Goal: Transaction & Acquisition: Purchase product/service

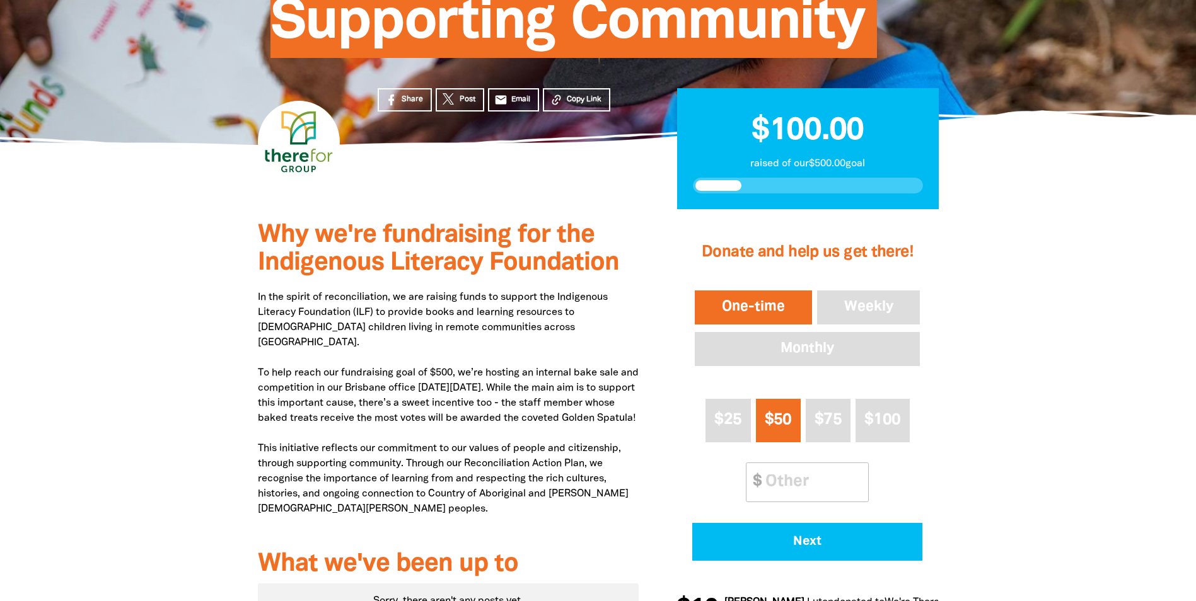
scroll to position [378, 0]
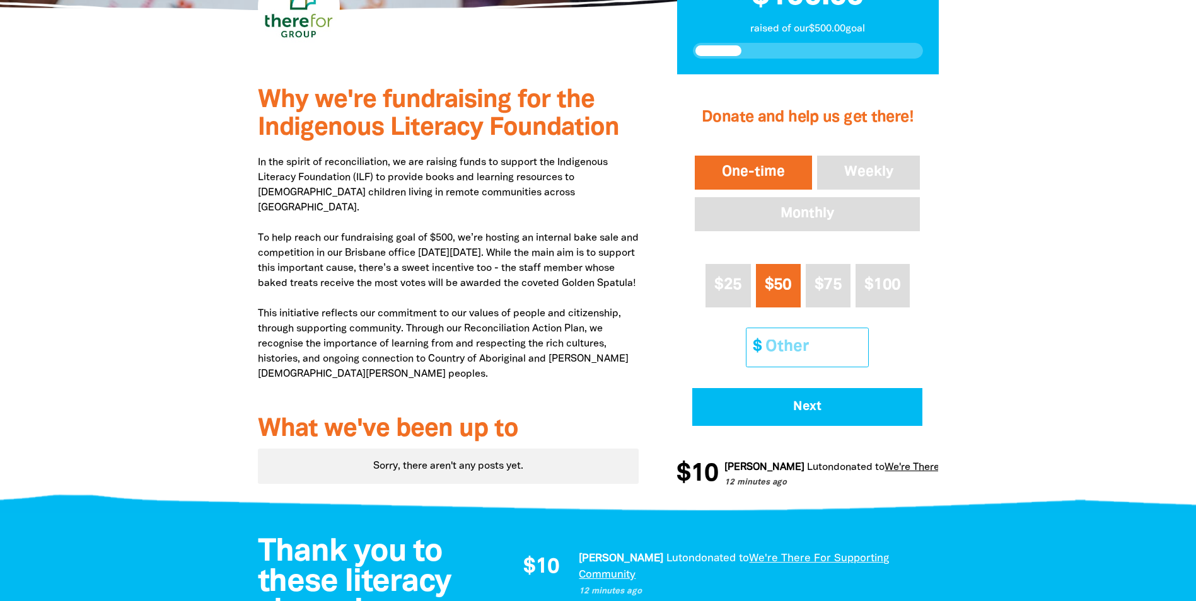
click at [779, 334] on input "Other Amount" at bounding box center [813, 347] width 112 height 38
click at [799, 352] on input "Other Amount" at bounding box center [813, 347] width 112 height 38
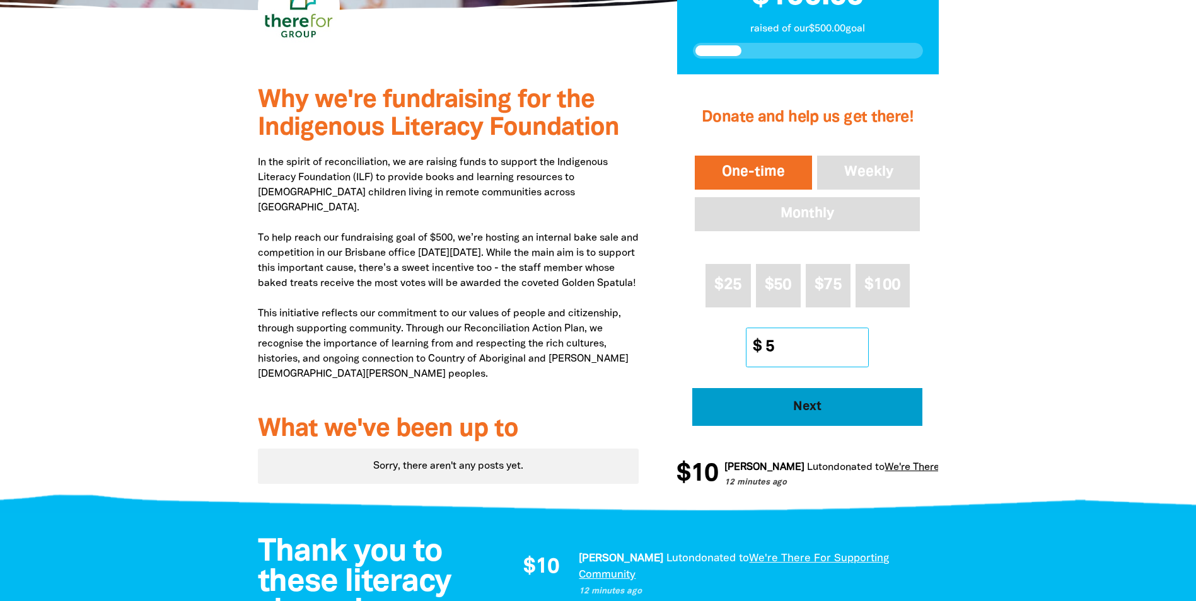
type input "5"
click at [750, 408] on span "Next" at bounding box center [807, 407] width 195 height 13
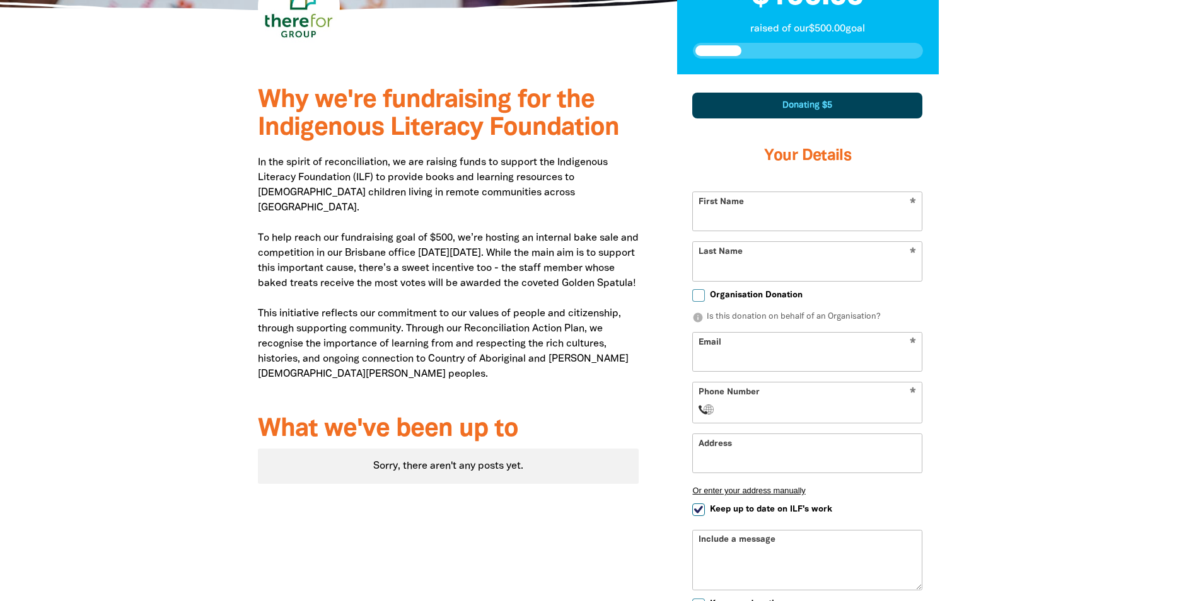
scroll to position [438, 0]
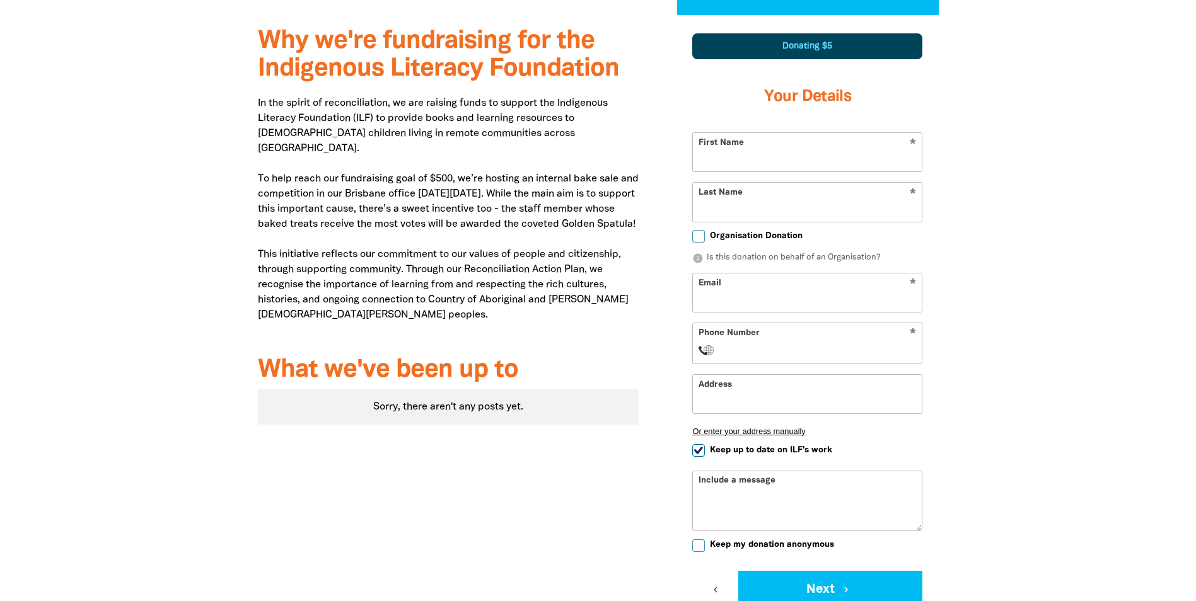
click at [792, 153] on input "First Name" at bounding box center [807, 152] width 229 height 38
type input "[PERSON_NAME]"
type input "Dow"
type input "[EMAIL_ADDRESS][DOMAIN_NAME]"
select select "AU"
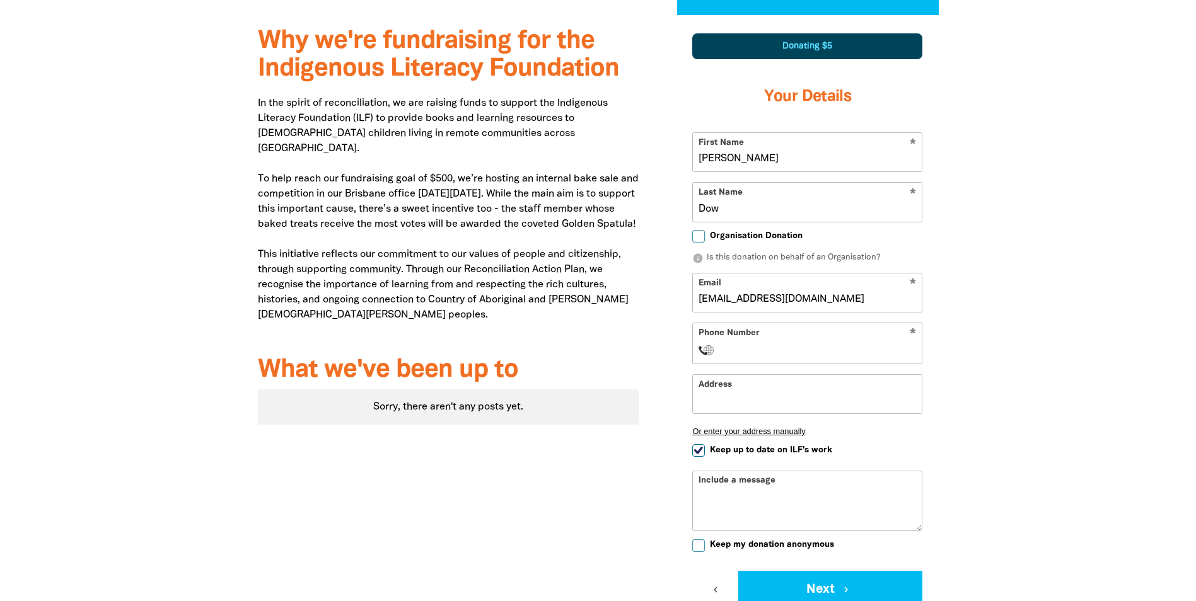
type input "[PHONE_NUMBER]"
type input "[STREET_ADDRESS]"
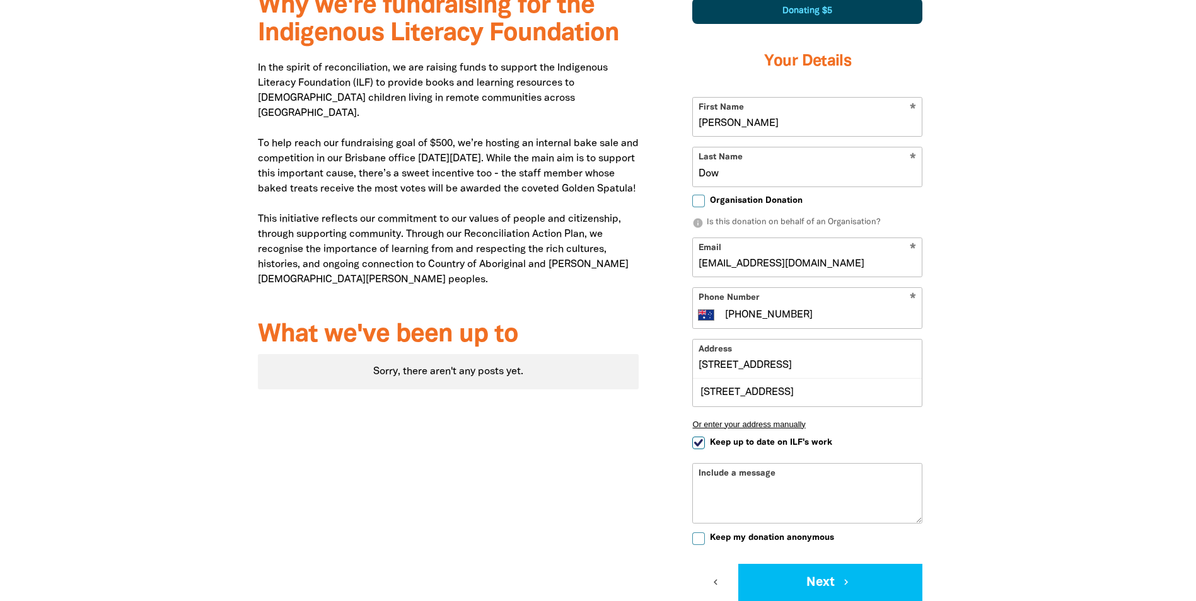
scroll to position [501, 0]
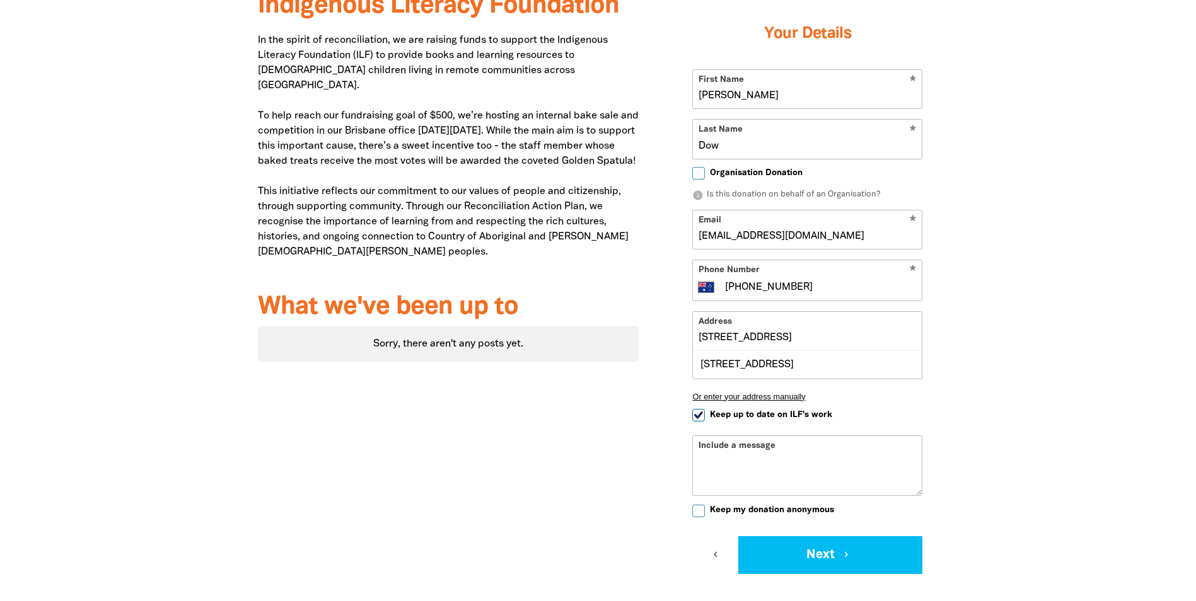
click at [694, 419] on input "Keep up to date on ILF's work" at bounding box center [698, 415] width 13 height 13
checkbox input "false"
drag, startPoint x: 820, startPoint y: 287, endPoint x: 641, endPoint y: 291, distance: 179.1
click at [641, 291] on div "Why we're fundraising for the Indigenous Literacy Foundation In the spirit of r…" at bounding box center [598, 303] width 757 height 702
type input "[PHONE_NUMBER]"
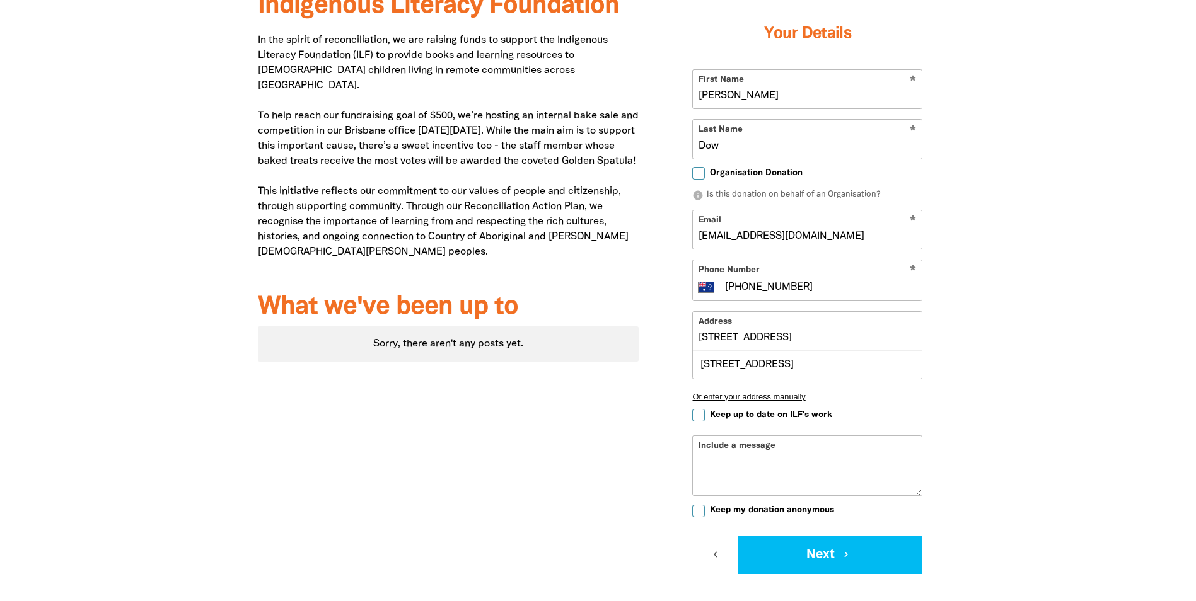
click at [623, 359] on div "Sorry, there aren't any posts yet." at bounding box center [448, 344] width 381 height 35
click at [739, 334] on input "[STREET_ADDRESS]" at bounding box center [807, 331] width 229 height 38
drag, startPoint x: 782, startPoint y: 335, endPoint x: 463, endPoint y: 337, distance: 319.6
click at [465, 337] on div "Why we're fundraising for the Indigenous Literacy Foundation In the spirit of r…" at bounding box center [598, 303] width 757 height 702
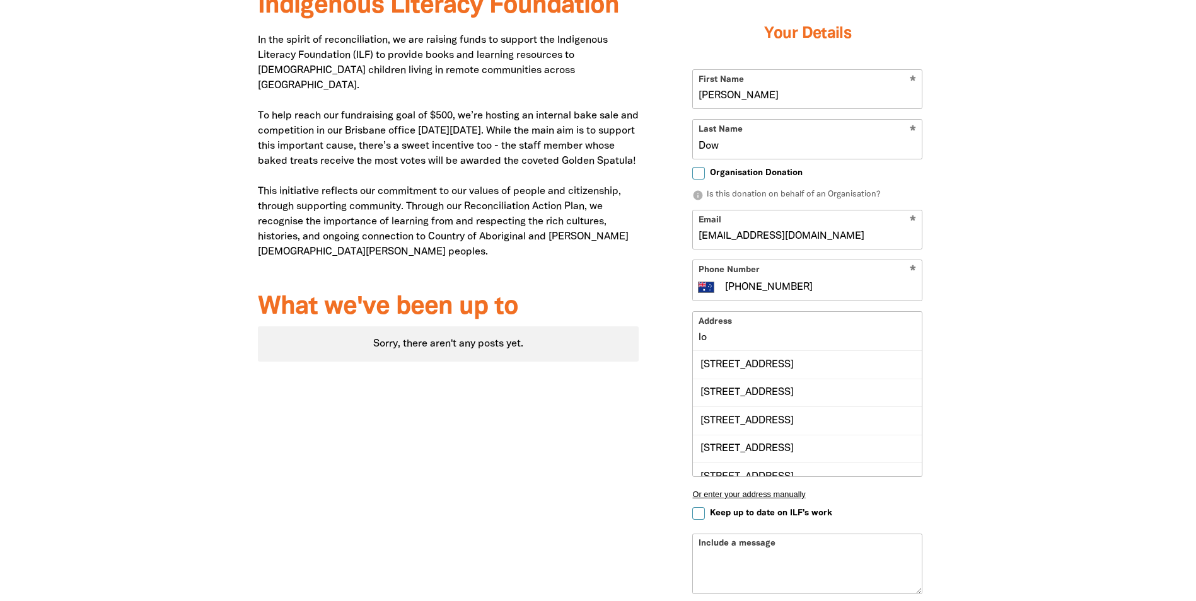
type input "l"
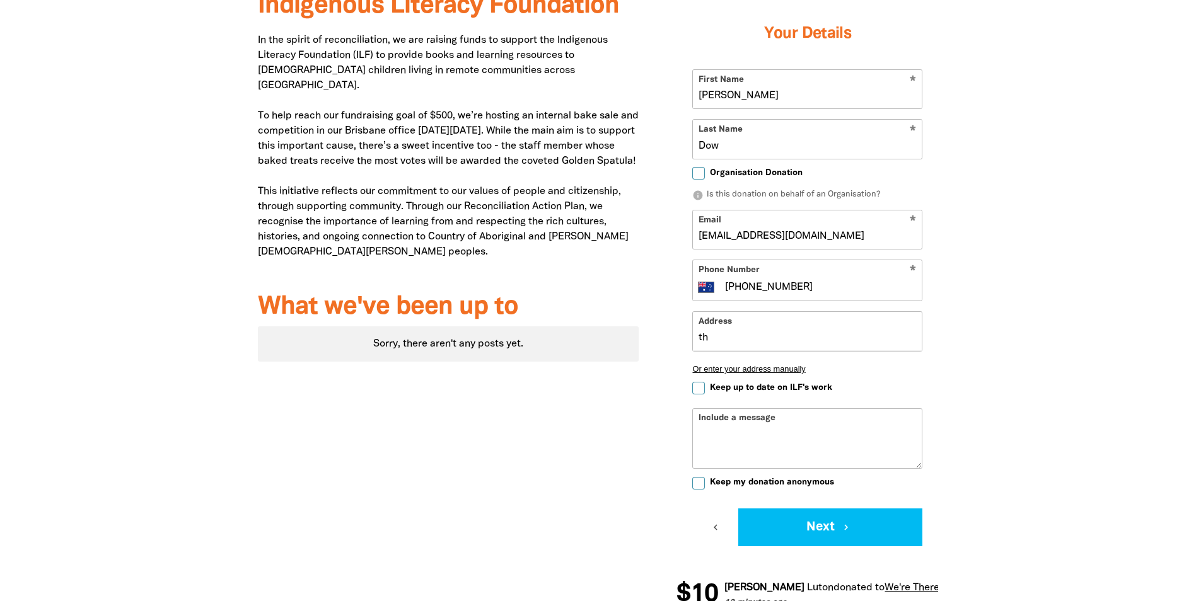
type input "t"
type input "l"
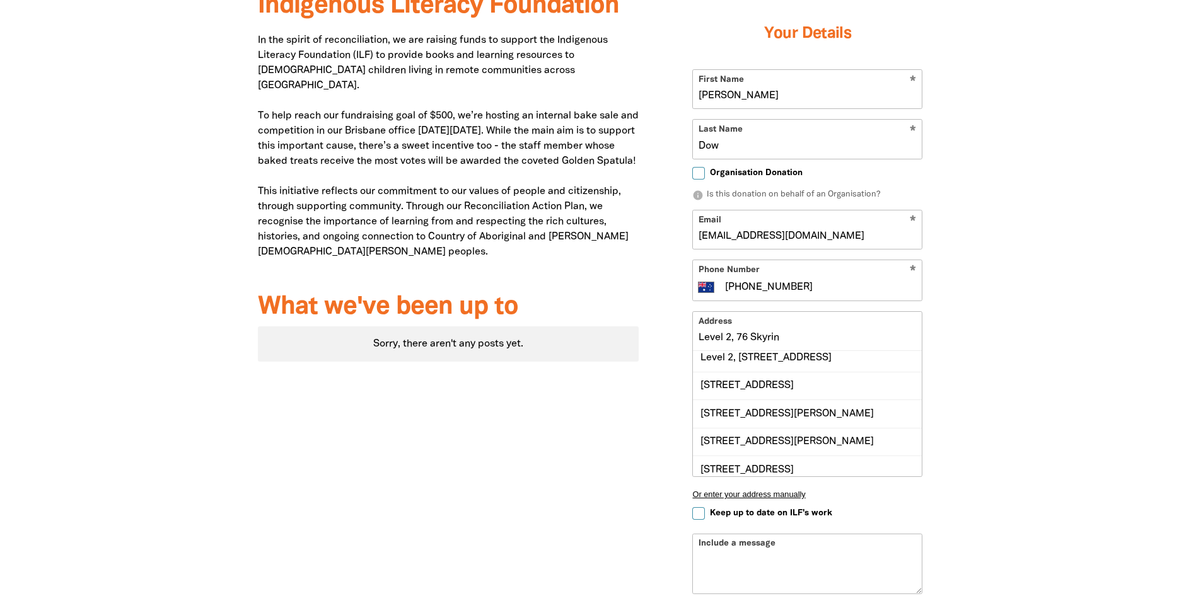
scroll to position [42, 0]
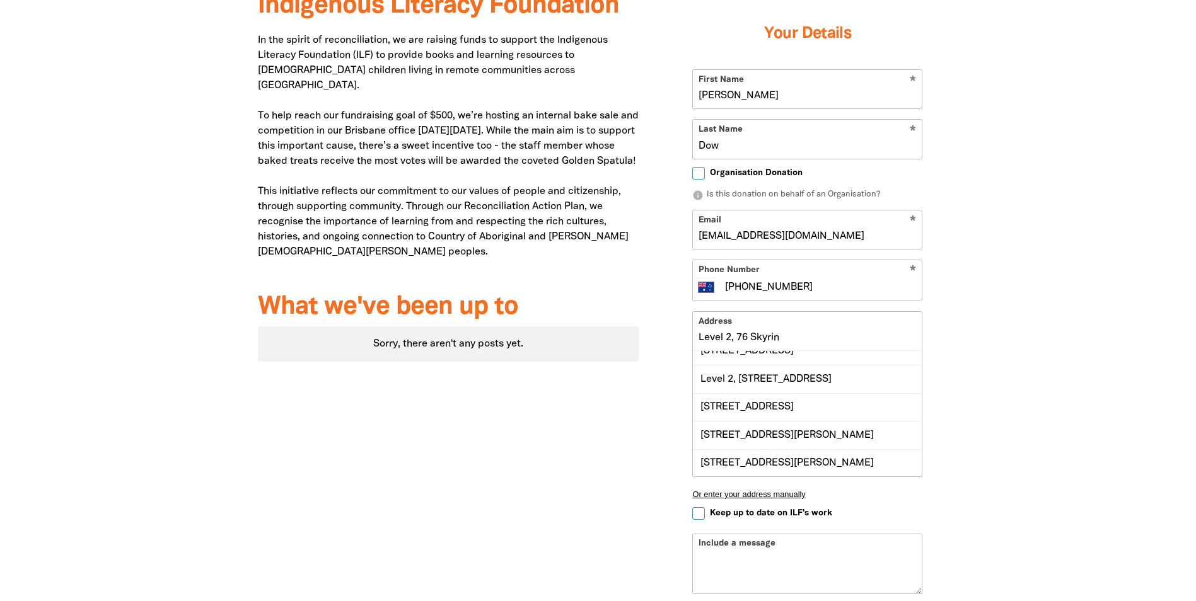
drag, startPoint x: 791, startPoint y: 329, endPoint x: 624, endPoint y: 349, distance: 168.2
click at [624, 349] on div "Why we're fundraising for the Indigenous Literacy Foundation In the spirit of r…" at bounding box center [598, 352] width 757 height 801
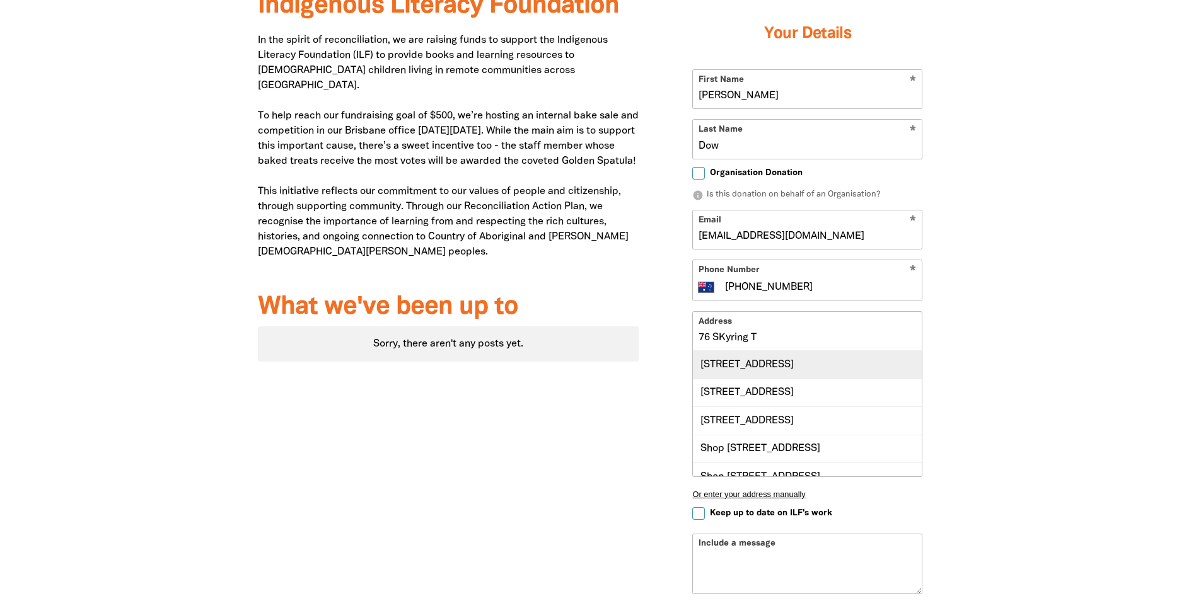
click at [764, 373] on div "[STREET_ADDRESS]" at bounding box center [807, 364] width 229 height 27
type input "[STREET_ADDRESS]"
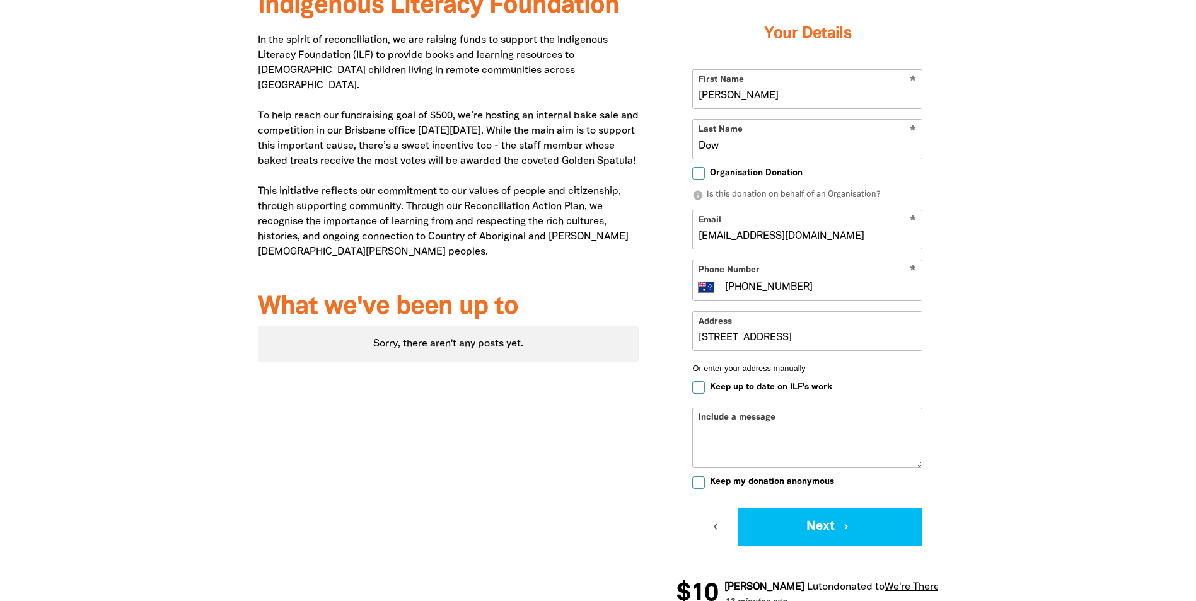
click at [623, 421] on div "Why we're fundraising for the Indigenous Literacy Foundation In the spirit of r…" at bounding box center [448, 289] width 419 height 675
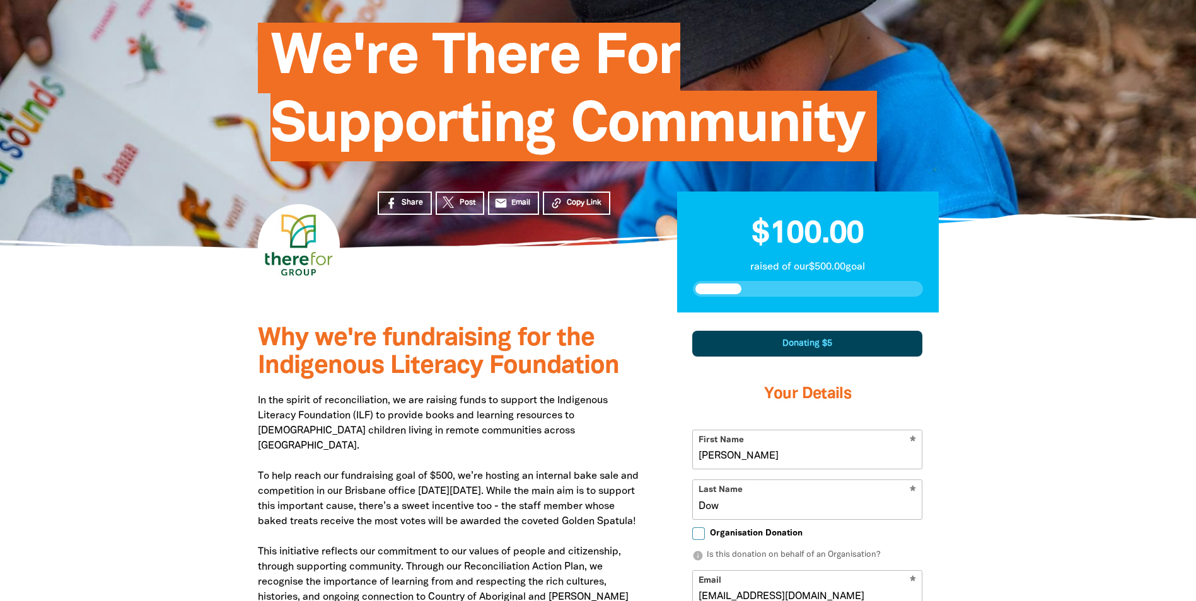
scroll to position [122, 0]
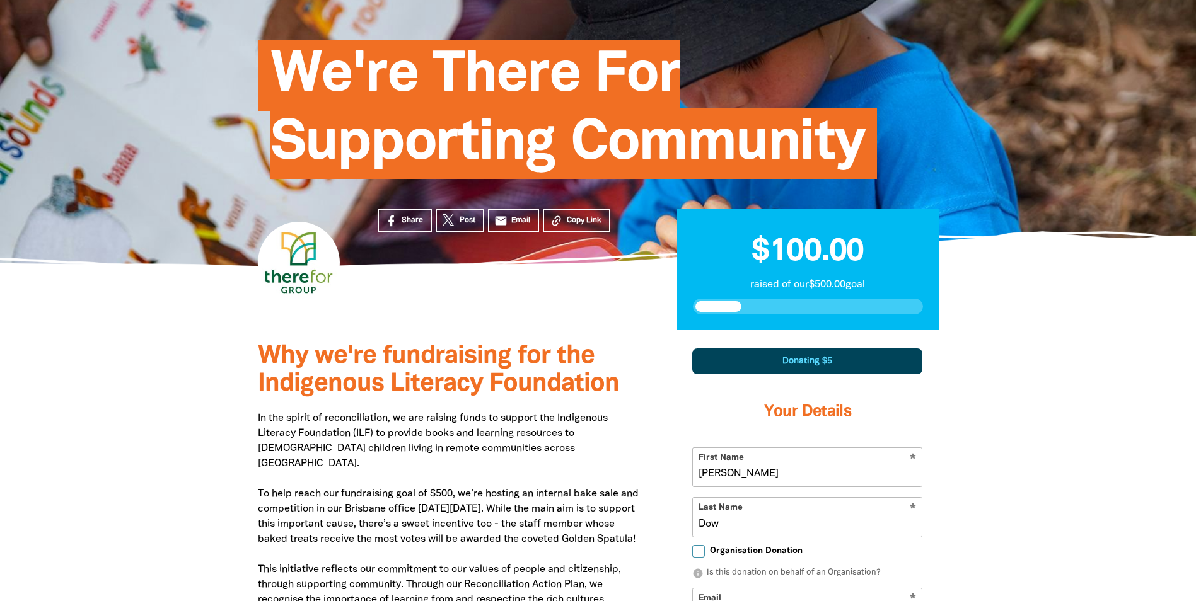
click at [781, 248] on span "$100.00" at bounding box center [807, 252] width 112 height 29
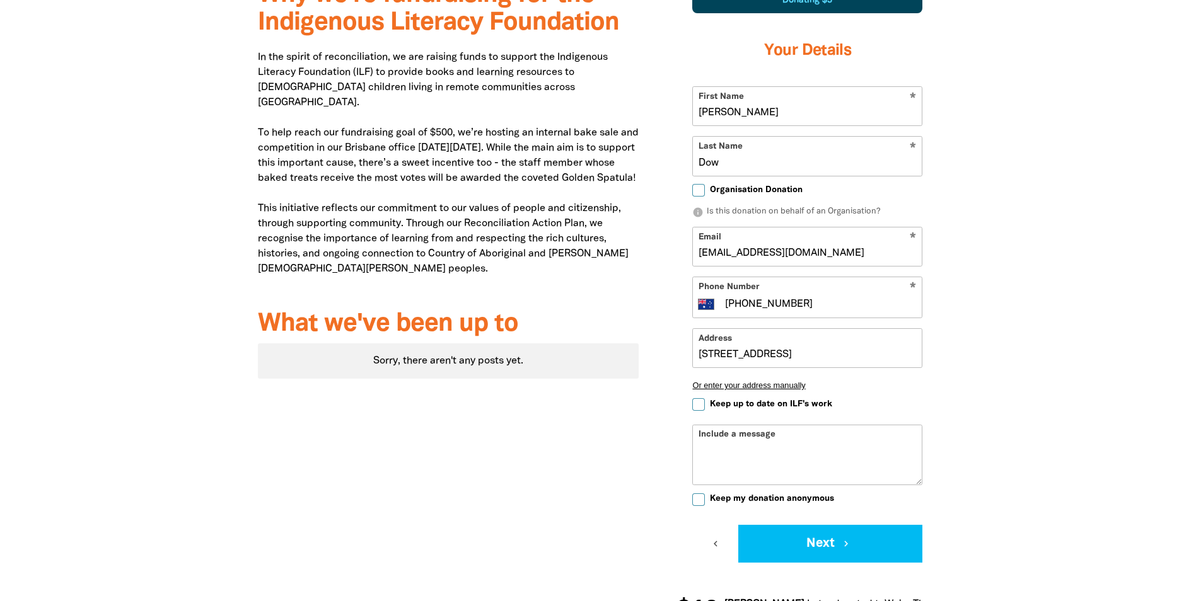
scroll to position [248, 0]
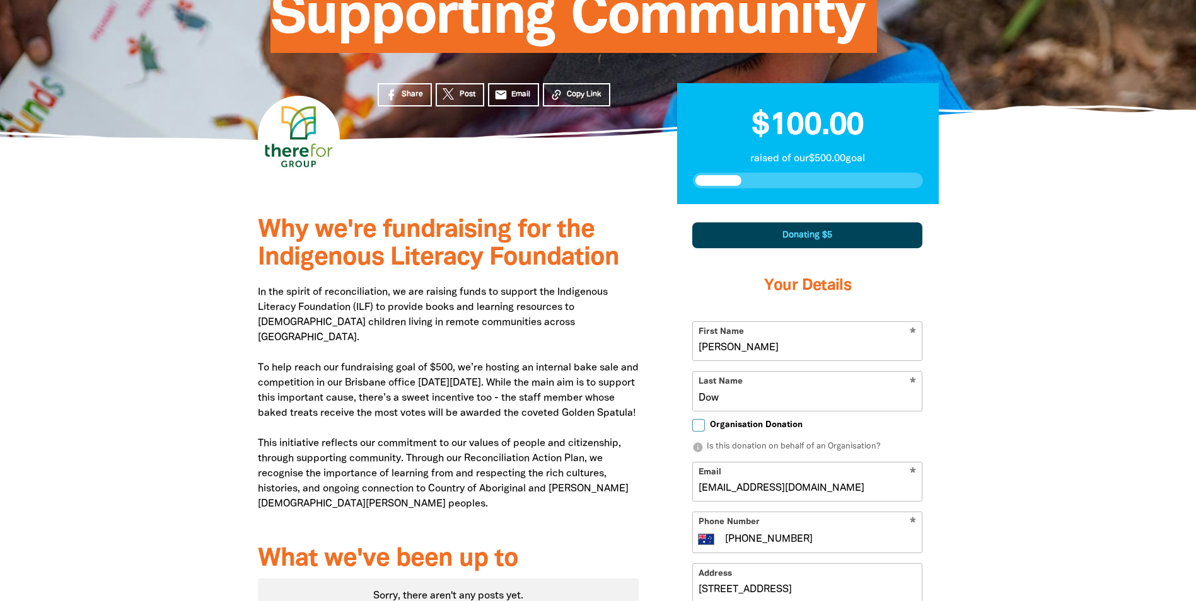
click at [820, 232] on div "Donating $5" at bounding box center [807, 236] width 230 height 26
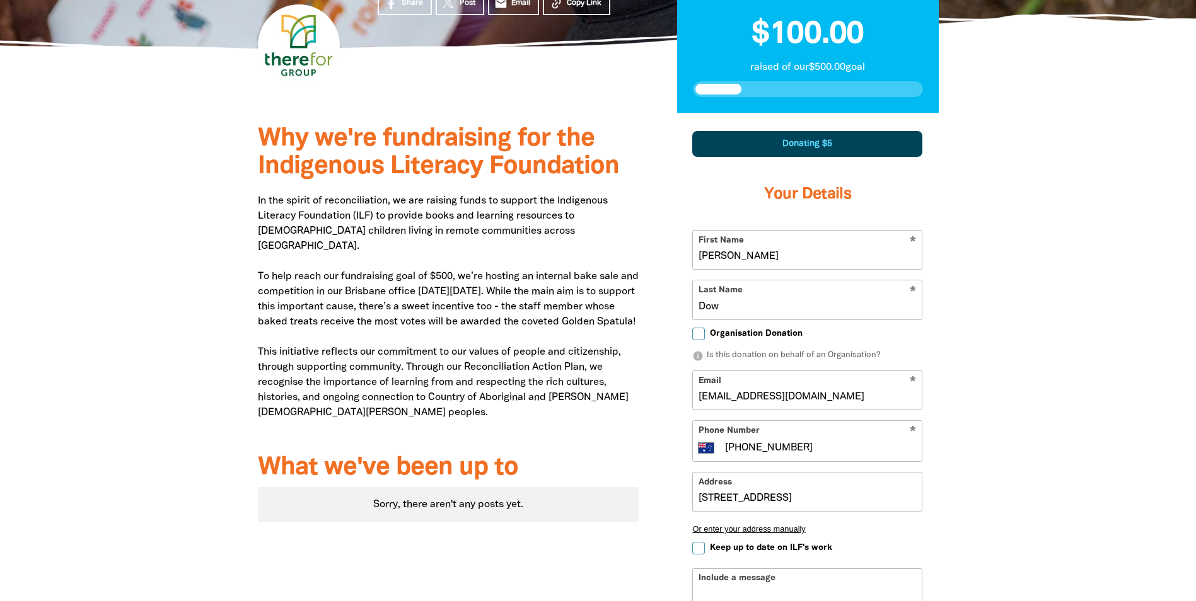
scroll to position [564, 0]
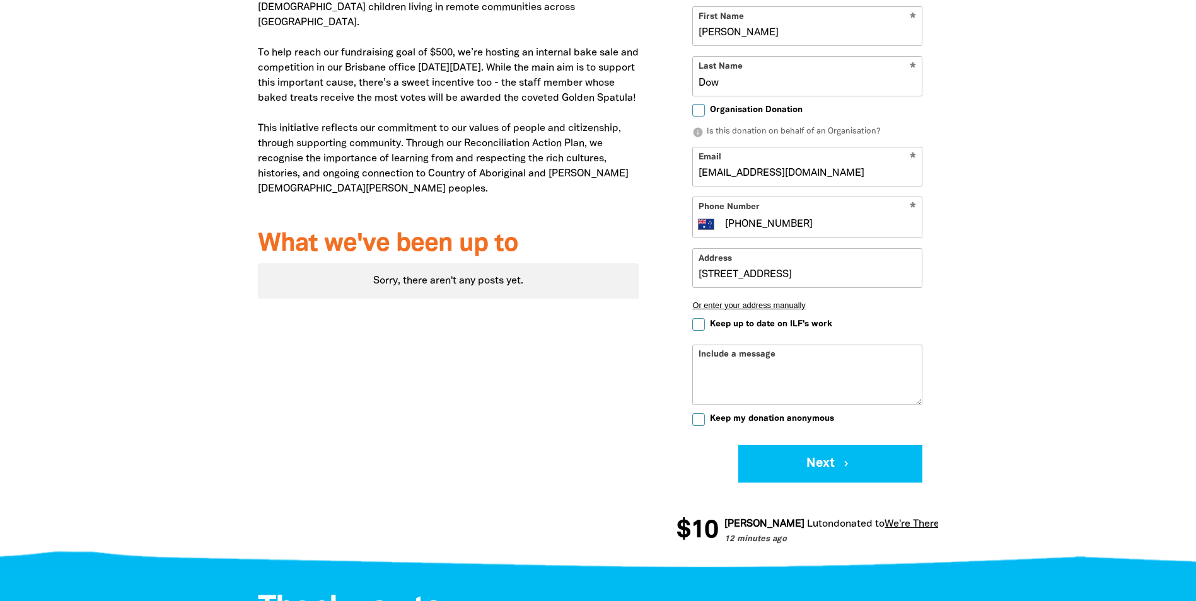
click at [713, 459] on button "chevron_left" at bounding box center [715, 464] width 46 height 38
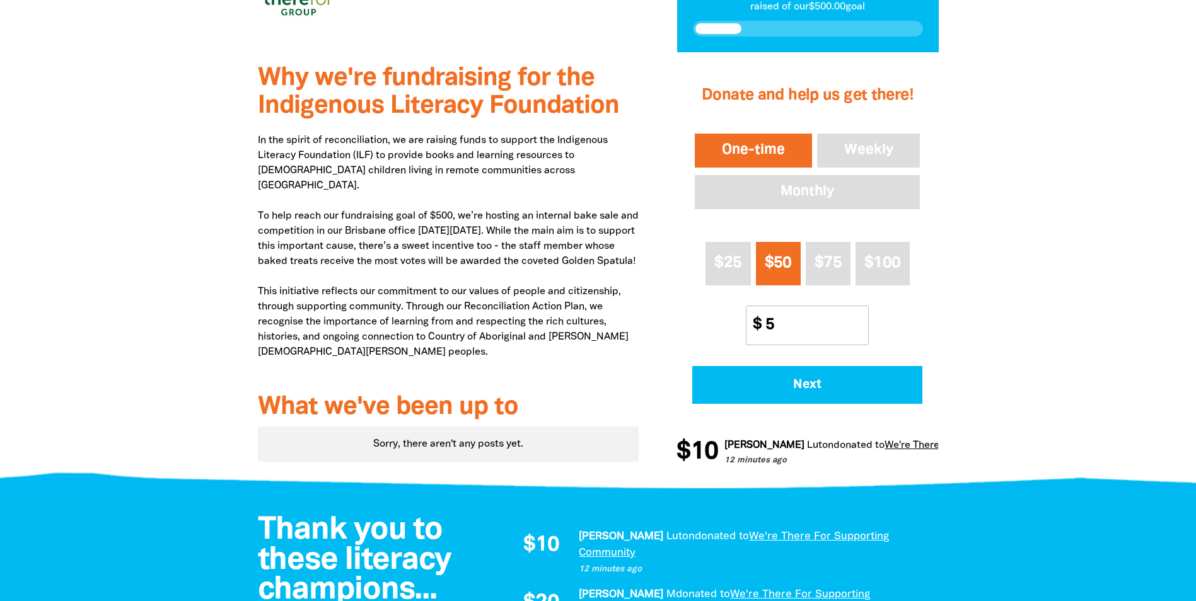
scroll to position [337, 0]
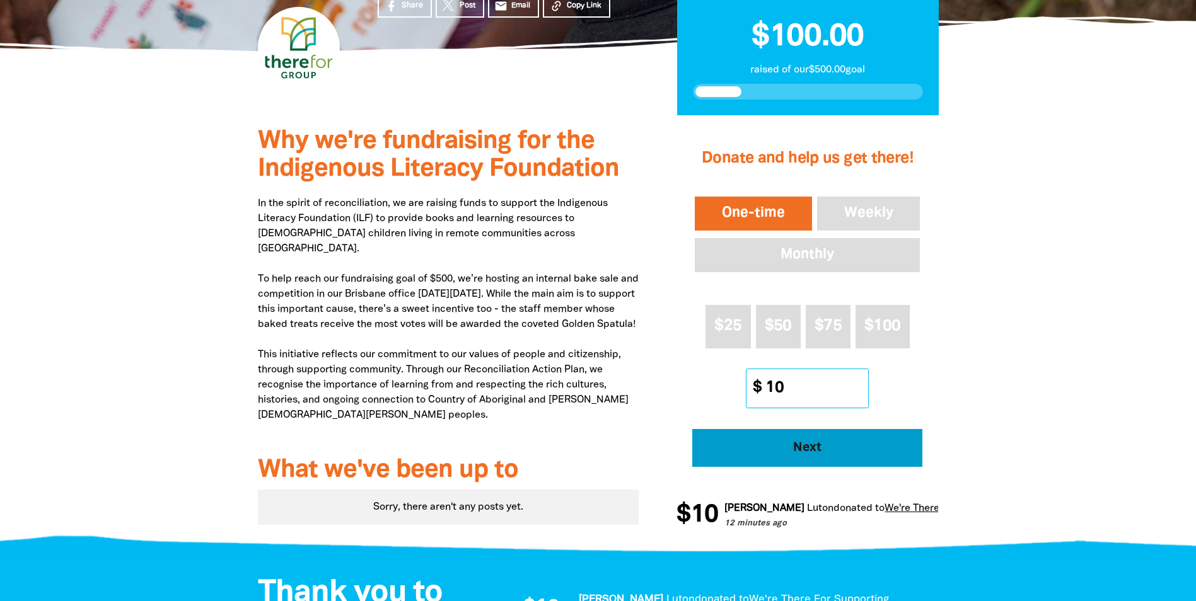
type input "10"
click at [765, 439] on button "Next" at bounding box center [807, 448] width 230 height 38
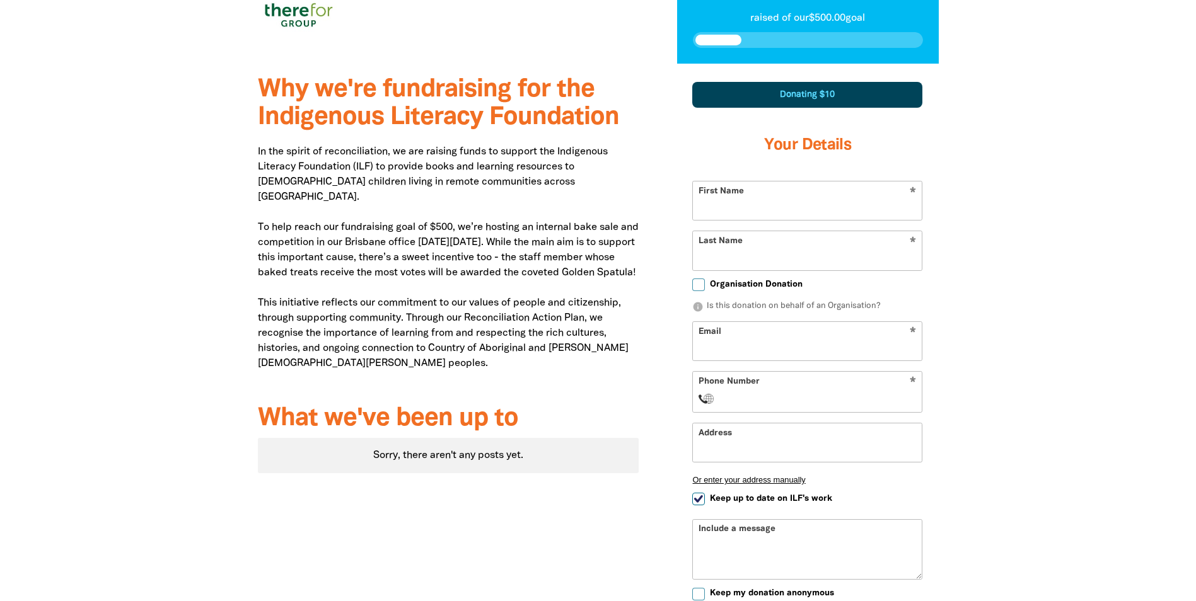
scroll to position [438, 0]
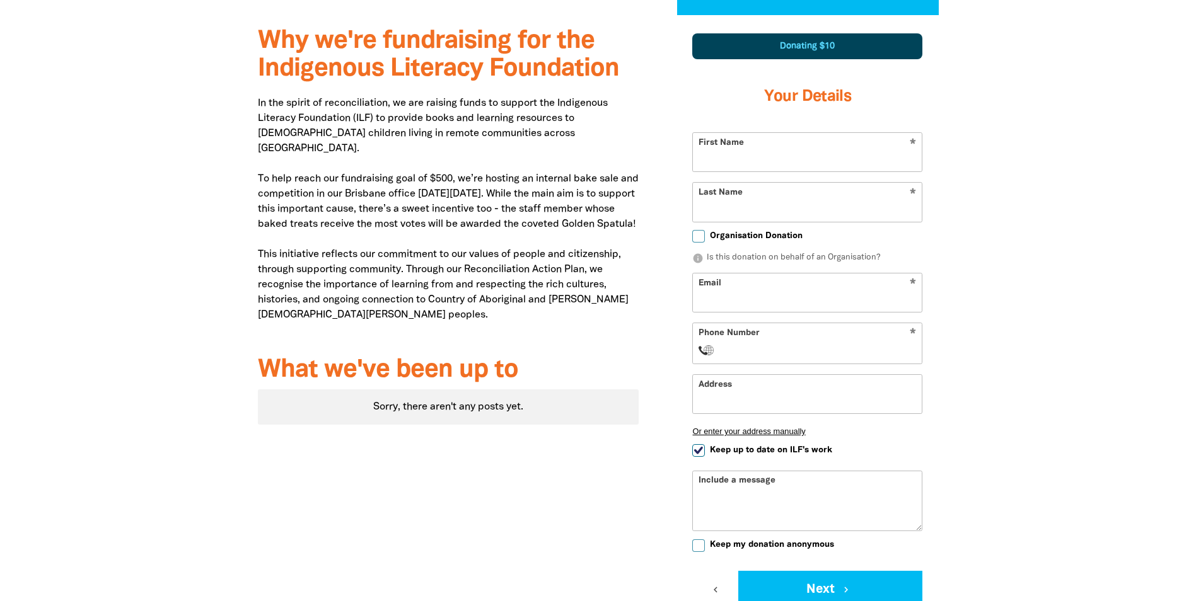
click at [789, 159] on input "First Name" at bounding box center [807, 152] width 229 height 38
type input "[PERSON_NAME]"
type input "Dow"
type input "[EMAIL_ADDRESS][DOMAIN_NAME]"
select select "AU"
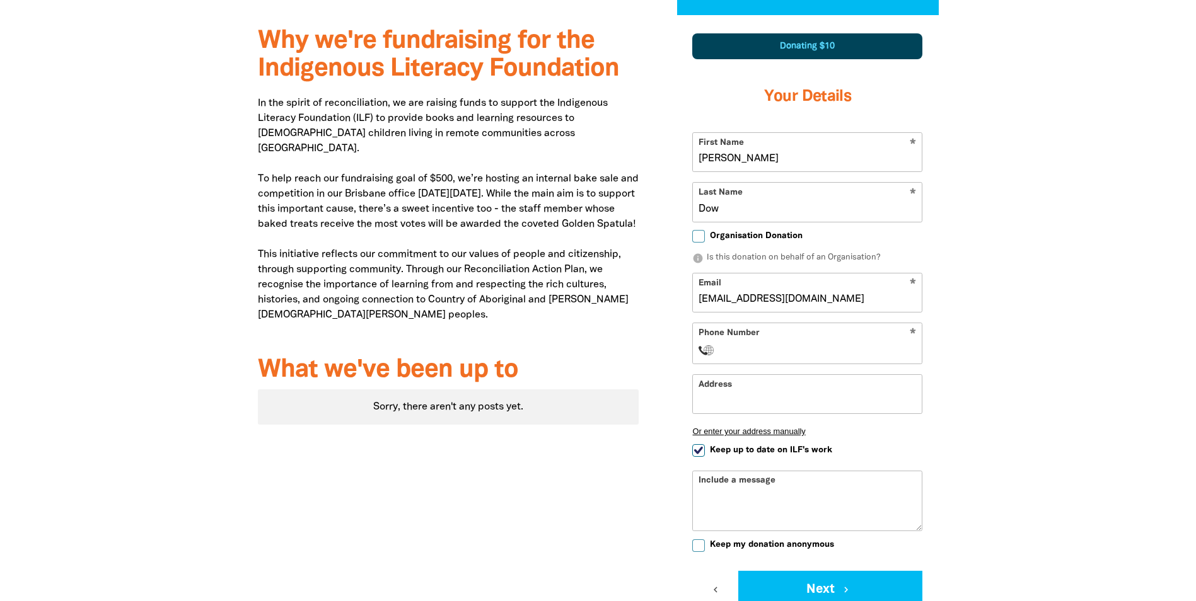
type input "[PHONE_NUMBER]"
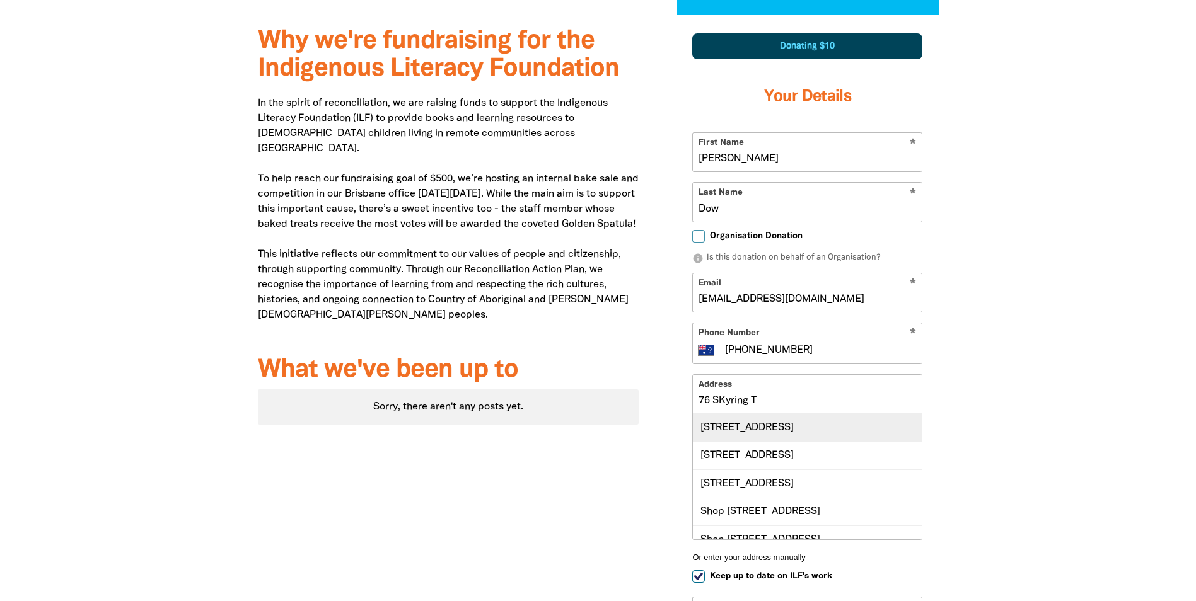
click at [770, 422] on div "[STREET_ADDRESS]" at bounding box center [807, 427] width 229 height 27
type input "[STREET_ADDRESS]"
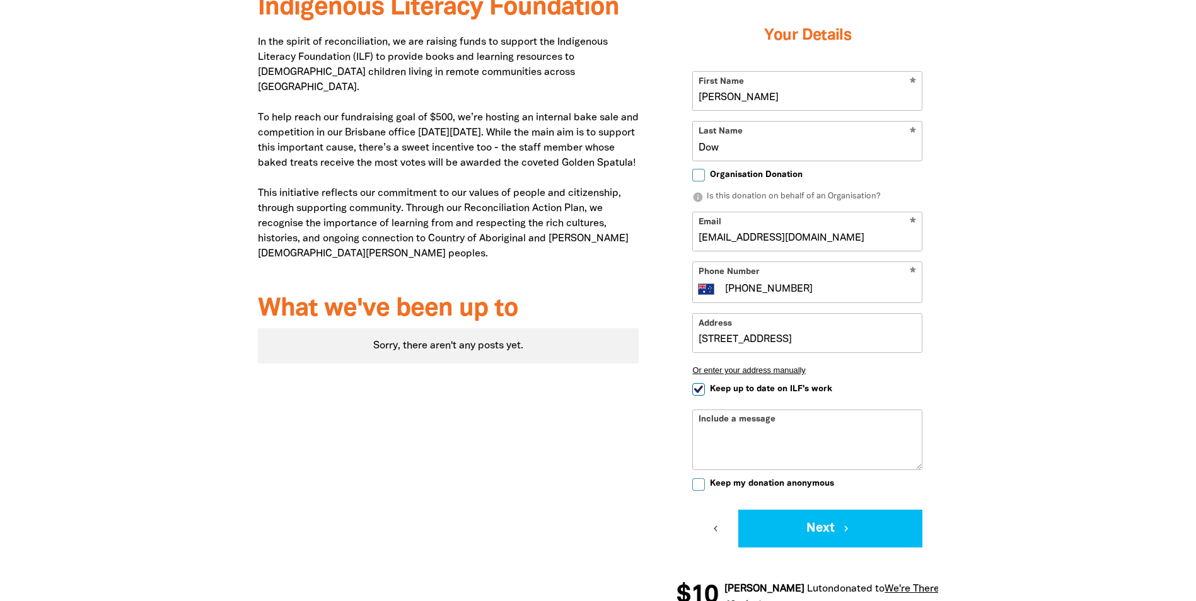
scroll to position [501, 0]
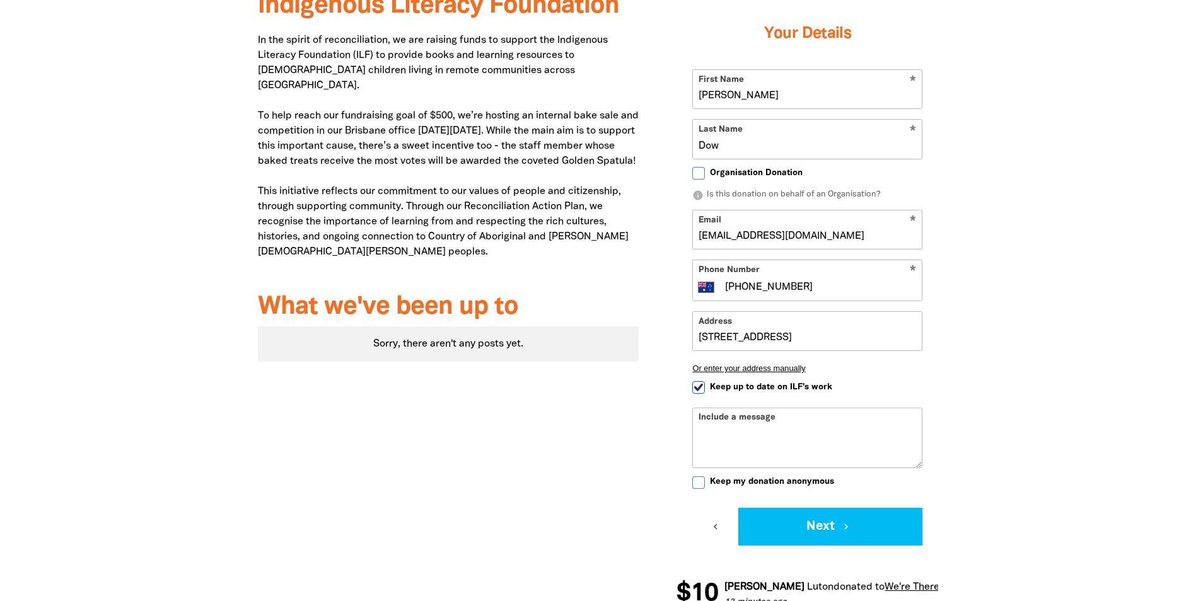
click at [697, 389] on input "Keep up to date on ILF's work" at bounding box center [698, 387] width 13 height 13
checkbox input "false"
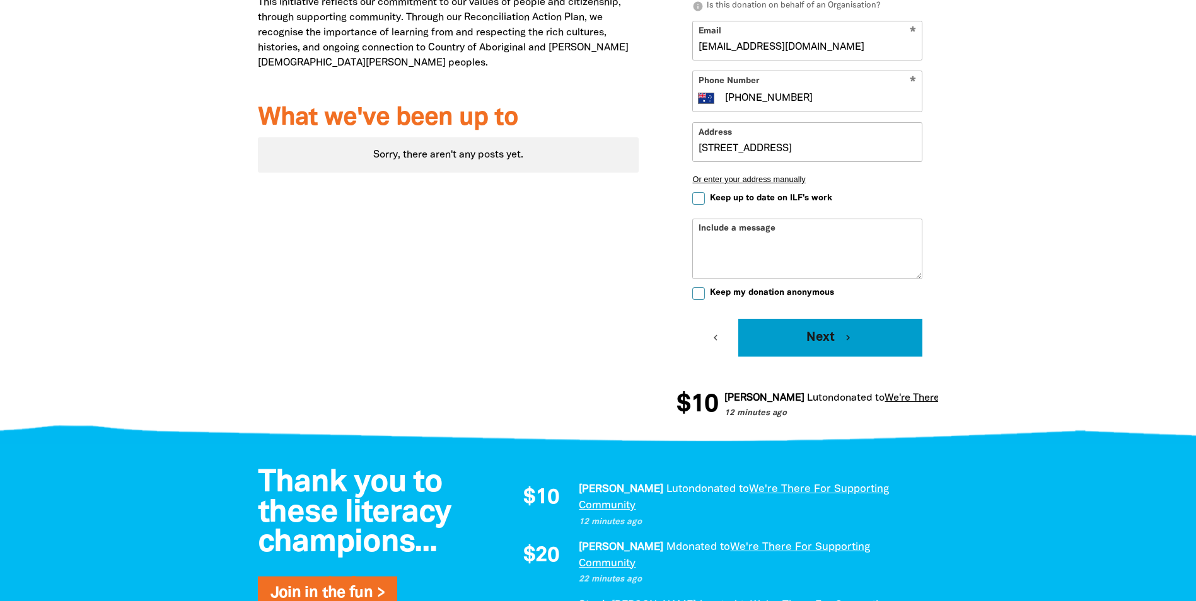
click at [829, 342] on button "Next chevron_right" at bounding box center [830, 338] width 184 height 38
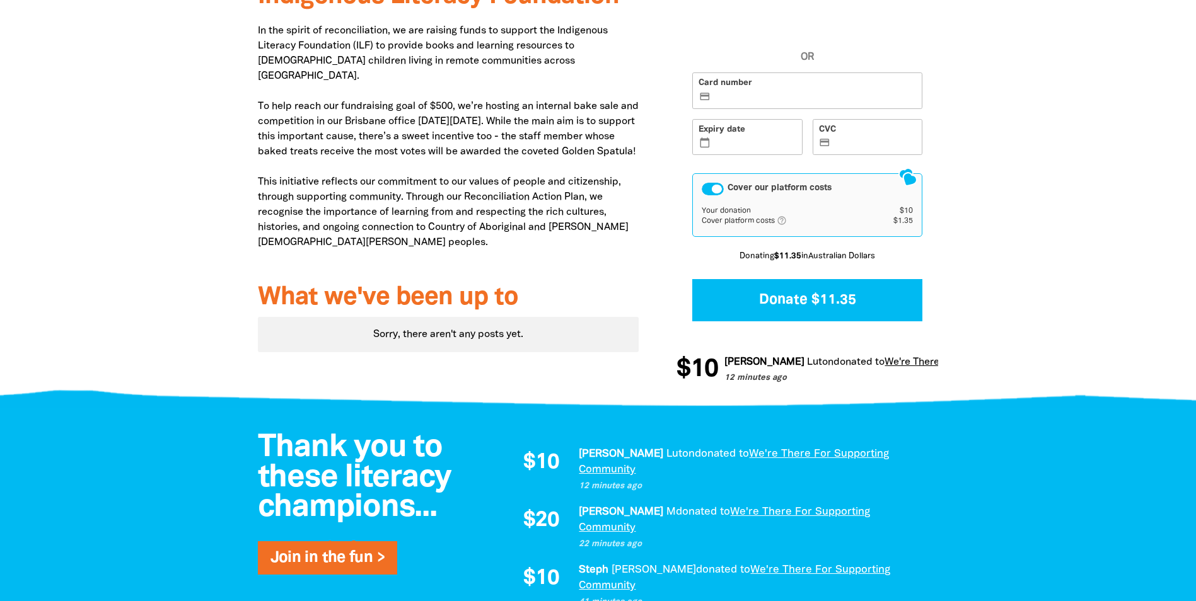
scroll to position [351, 0]
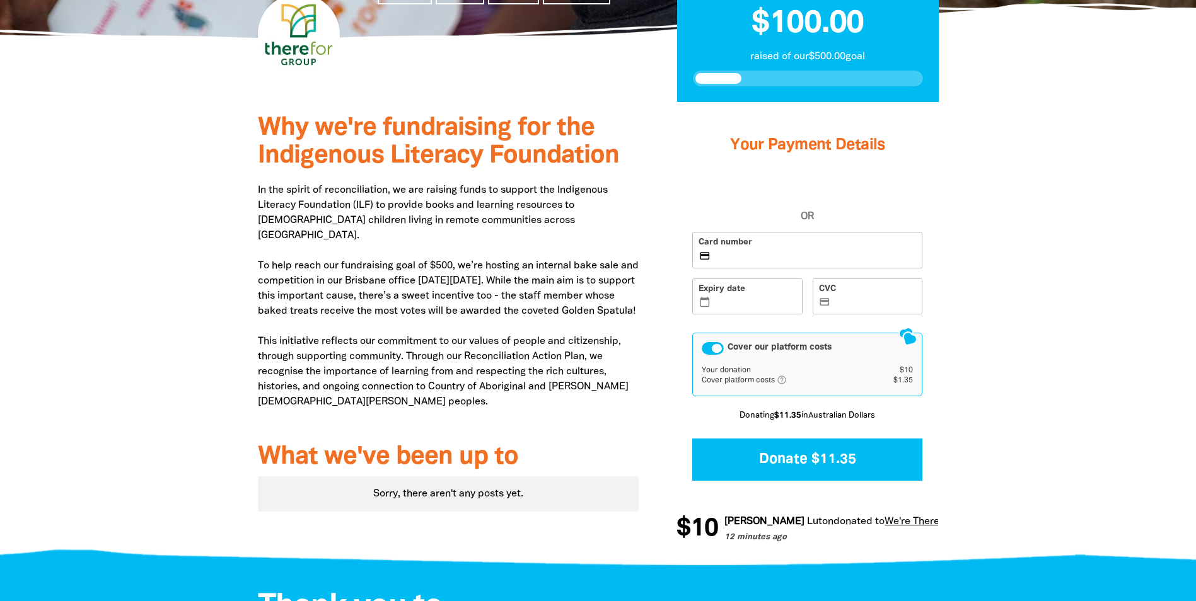
click at [755, 263] on label "Card number credit_card" at bounding box center [807, 250] width 230 height 37
click at [755, 252] on input "Card number credit_card" at bounding box center [814, 251] width 203 height 1
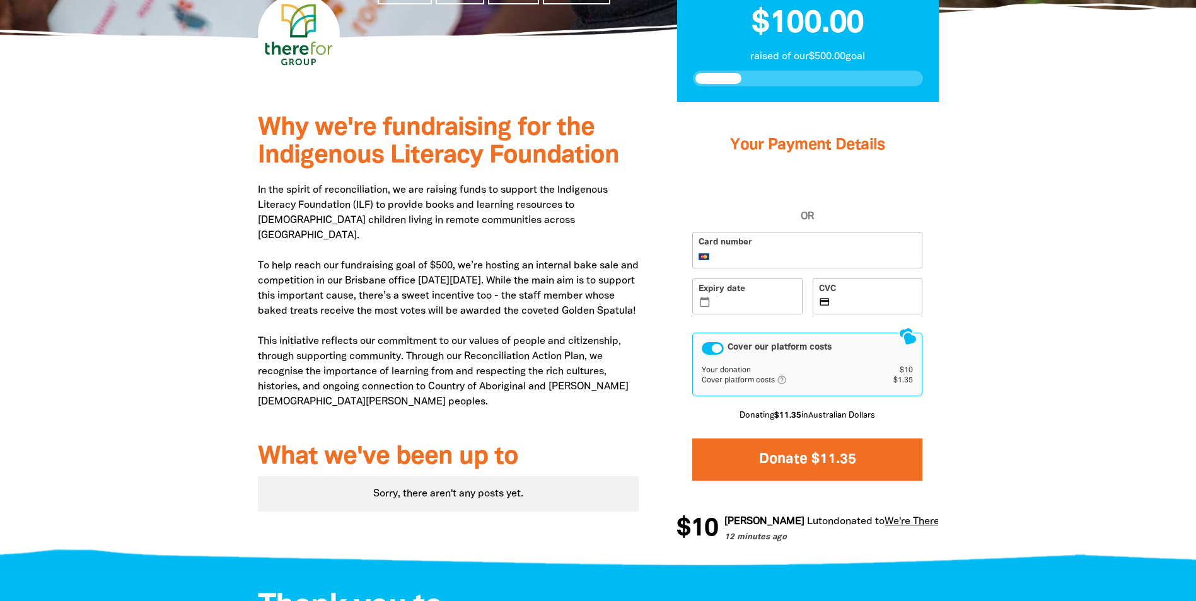
click at [792, 461] on button "Donate $11.35" at bounding box center [807, 460] width 230 height 42
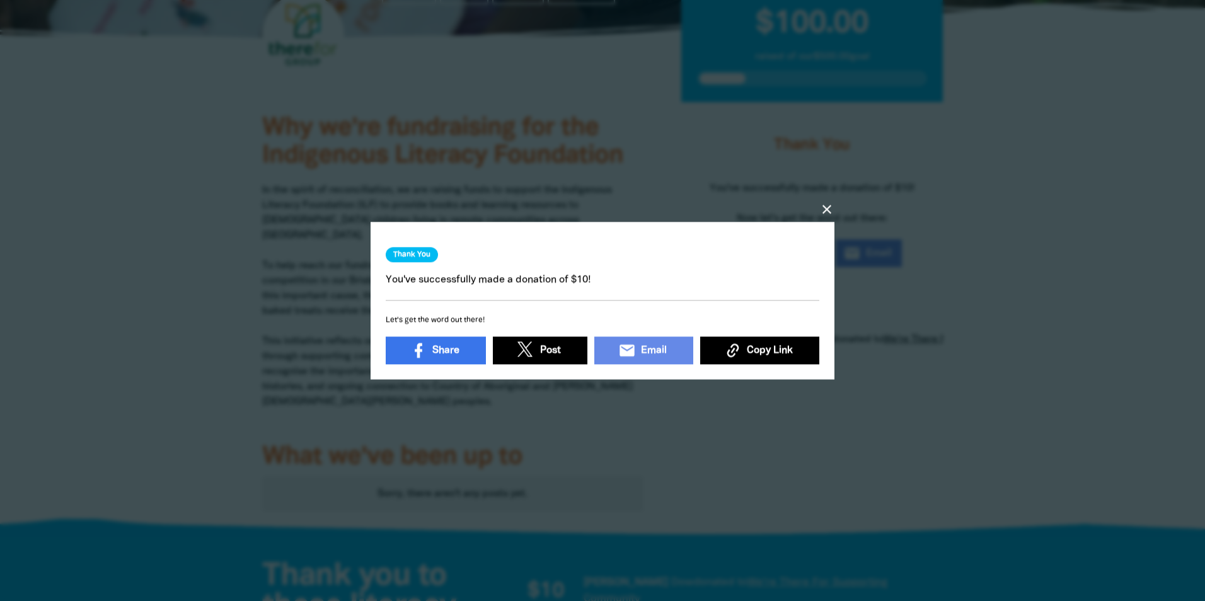
click at [822, 202] on icon "close" at bounding box center [827, 209] width 15 height 15
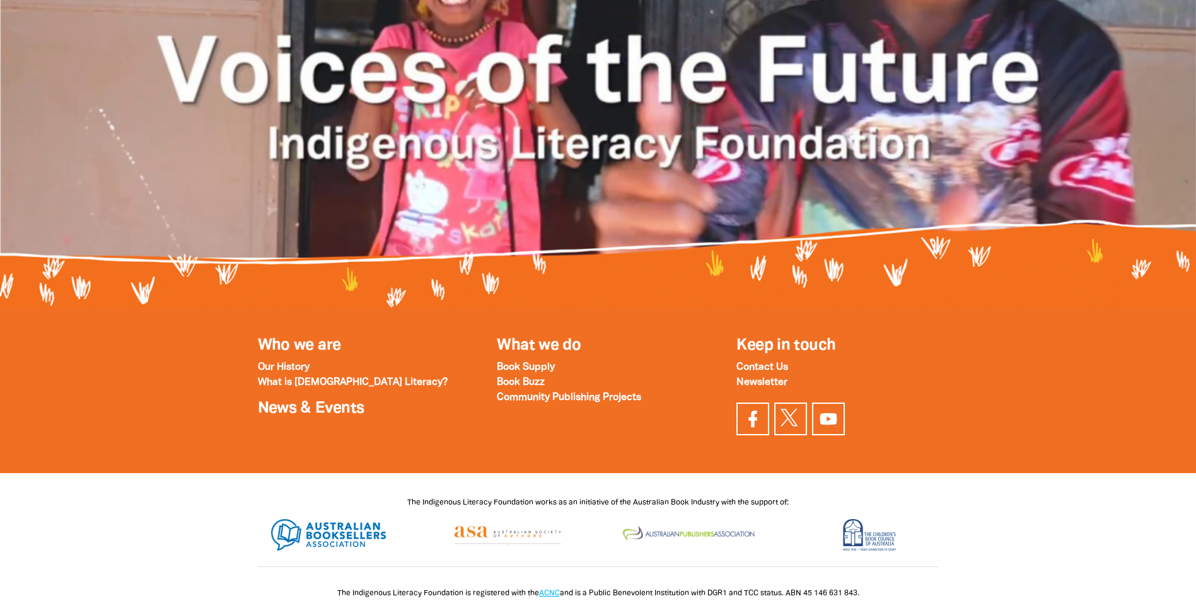
scroll to position [1607, 0]
